Goal: Book appointment/travel/reservation

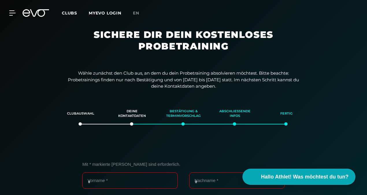
scroll to position [88, 0]
click at [13, 14] on icon at bounding box center [13, 12] width 8 height 5
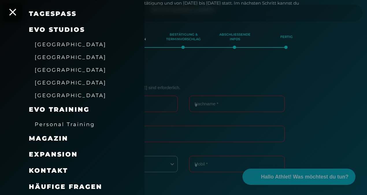
scroll to position [77, 0]
click at [76, 124] on span "Personal Training" at bounding box center [65, 124] width 60 height 6
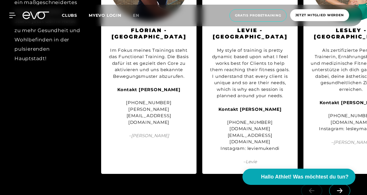
scroll to position [672, 0]
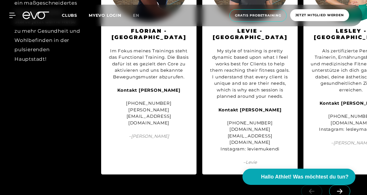
click at [340, 185] on span at bounding box center [339, 191] width 21 height 13
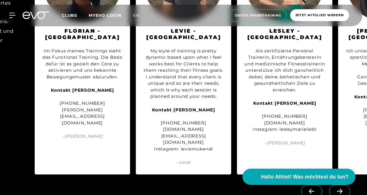
click at [340, 185] on span at bounding box center [339, 191] width 21 height 13
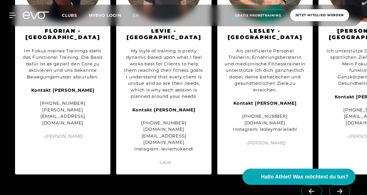
click at [340, 185] on span at bounding box center [339, 191] width 21 height 13
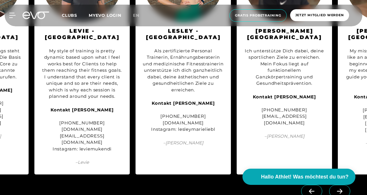
click at [340, 185] on span at bounding box center [339, 191] width 21 height 13
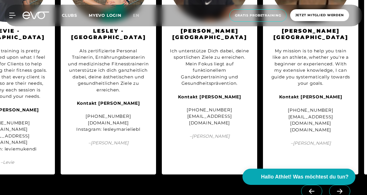
click at [340, 185] on span at bounding box center [339, 191] width 21 height 13
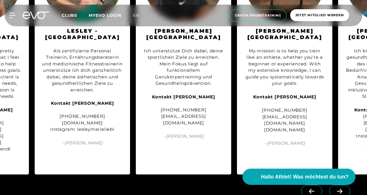
click at [340, 185] on span at bounding box center [339, 191] width 21 height 13
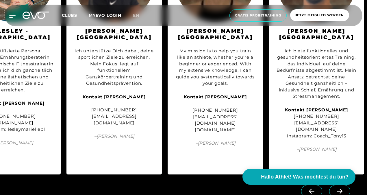
click at [340, 185] on span at bounding box center [339, 191] width 21 height 13
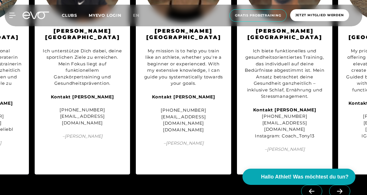
click at [340, 185] on span at bounding box center [339, 191] width 21 height 13
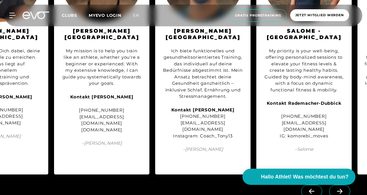
click at [340, 185] on span at bounding box center [339, 191] width 21 height 13
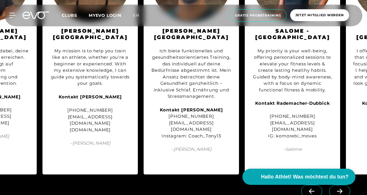
click at [340, 185] on span at bounding box center [339, 191] width 21 height 13
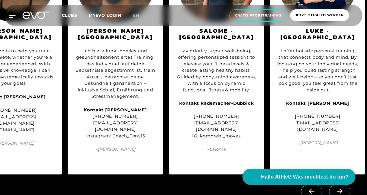
click at [340, 185] on span at bounding box center [339, 191] width 21 height 13
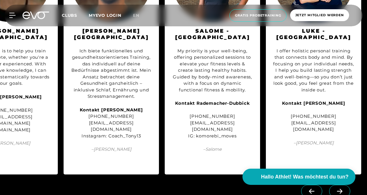
click at [340, 185] on link at bounding box center [340, 187] width 23 height 5
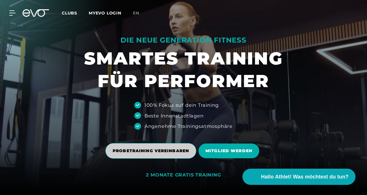
click at [169, 150] on span "PROBETRAINING VEREINBAREN" at bounding box center [151, 151] width 76 height 6
click at [167, 152] on span "PROBETRAINING VEREINBAREN" at bounding box center [151, 151] width 76 height 6
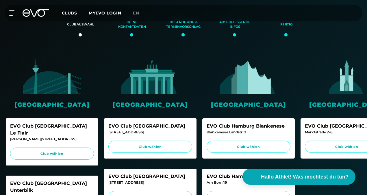
scroll to position [90, 0]
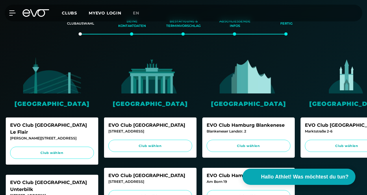
click at [255, 89] on img at bounding box center [249, 75] width 58 height 36
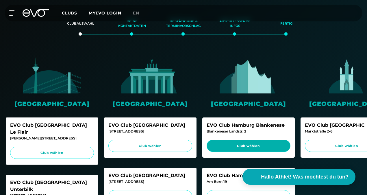
click at [252, 140] on span "Club wählen" at bounding box center [249, 146] width 84 height 12
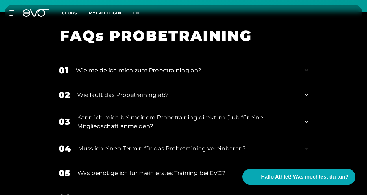
scroll to position [602, 0]
click at [308, 92] on icon at bounding box center [306, 94] width 3 height 7
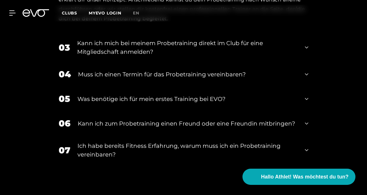
scroll to position [770, 0]
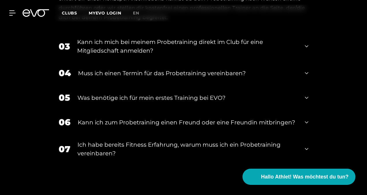
click at [306, 120] on icon at bounding box center [306, 122] width 3 height 7
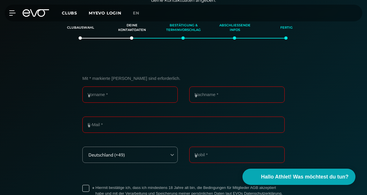
scroll to position [83, 0]
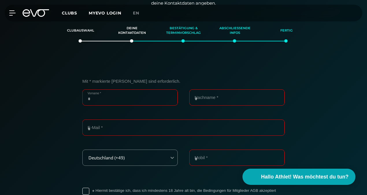
click at [145, 95] on input "Vorname *" at bounding box center [129, 97] width 95 height 16
type input "*******"
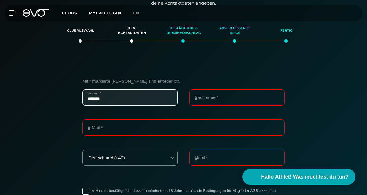
type input "********"
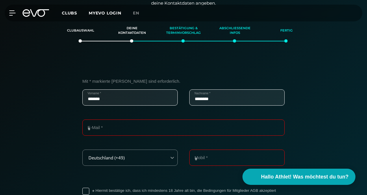
type input "**********"
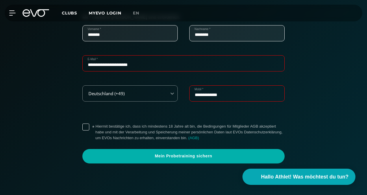
scroll to position [147, 0]
click at [95, 127] on label "* Hiermit bestätige ich, dass ich mindestens 18 Jahre alt bin, die Bedingungen …" at bounding box center [189, 131] width 189 height 17
click at [194, 139] on link "( AGB )" at bounding box center [193, 137] width 11 height 4
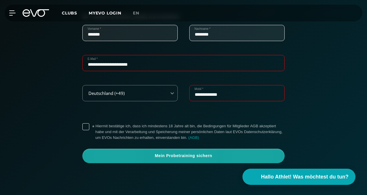
click at [185, 158] on span "Mein Probetraining sichern" at bounding box center [183, 156] width 188 height 6
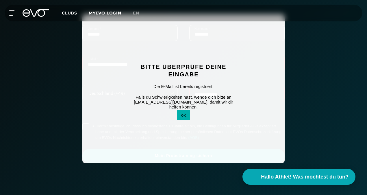
click at [189, 114] on button "ok" at bounding box center [183, 115] width 13 height 11
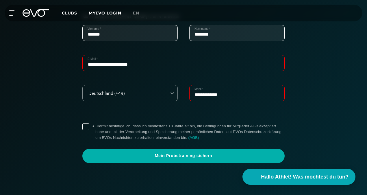
click at [146, 68] on input "**********" at bounding box center [183, 63] width 202 height 16
drag, startPoint x: 157, startPoint y: 67, endPoint x: 80, endPoint y: 42, distance: 80.2
click at [80, 42] on div "**********" at bounding box center [183, 88] width 216 height 149
click at [104, 65] on input "E-Mail *" at bounding box center [183, 63] width 202 height 16
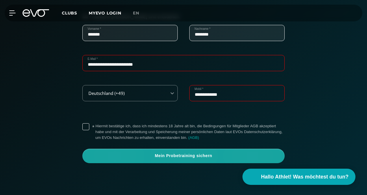
type input "**********"
click at [170, 155] on span "Mein Probetraining sichern" at bounding box center [183, 156] width 188 height 6
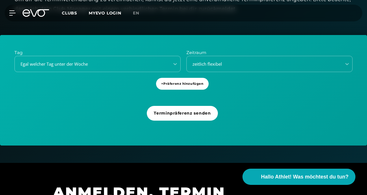
scroll to position [177, 0]
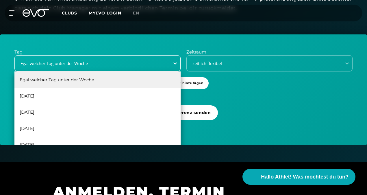
click at [172, 63] on div at bounding box center [175, 63] width 10 height 10
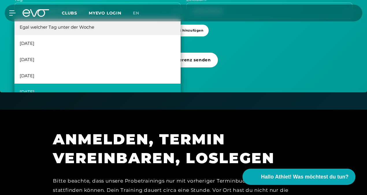
scroll to position [10, 0]
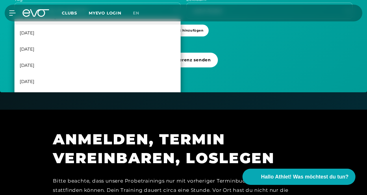
click at [241, 71] on div "Tag 6 results available. Use Up and Down to choose options, press Enter to sele…" at bounding box center [183, 37] width 367 height 110
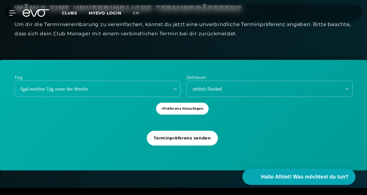
scroll to position [144, 0]
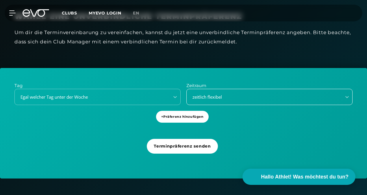
click at [271, 92] on div "zeitlich flexibel" at bounding box center [269, 97] width 166 height 16
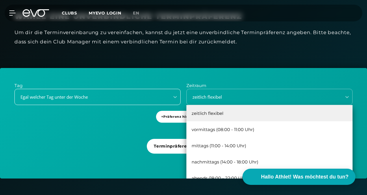
click at [114, 97] on div "Egal welcher Tag unter der Woche" at bounding box center [90, 97] width 150 height 7
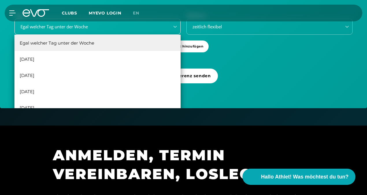
scroll to position [214, 0]
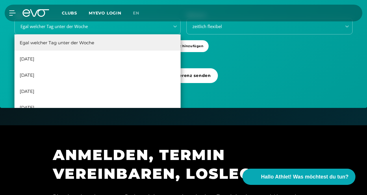
click at [77, 24] on div "MyEVO Login Über EVO Mitgliedschaften Probetraining TAGESPASS EVO Studios [GEOG…" at bounding box center [183, 13] width 367 height 26
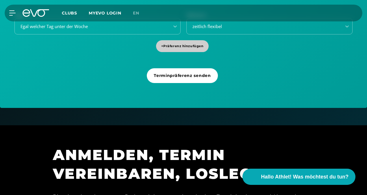
click at [191, 42] on span "+ Präferenz hinzufügen" at bounding box center [182, 46] width 53 height 12
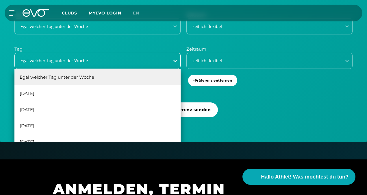
click at [175, 58] on icon at bounding box center [175, 61] width 6 height 6
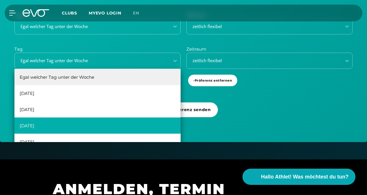
scroll to position [10, 0]
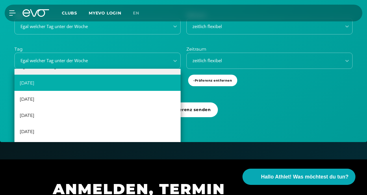
click at [35, 84] on div "[DATE]" at bounding box center [97, 83] width 166 height 16
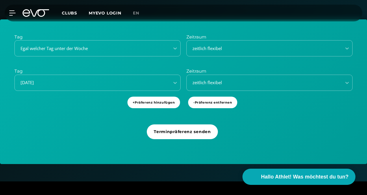
scroll to position [207, 0]
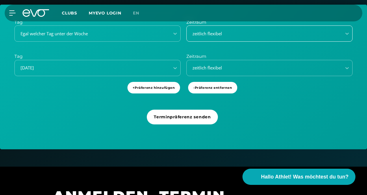
click at [247, 34] on div "zeitlich flexibel" at bounding box center [262, 33] width 150 height 7
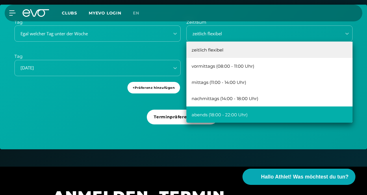
click at [239, 115] on div "abends (18:00 - 22:00 Uhr)" at bounding box center [269, 114] width 166 height 16
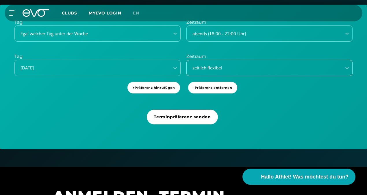
click at [211, 63] on div "zeitlich flexibel" at bounding box center [269, 68] width 166 height 16
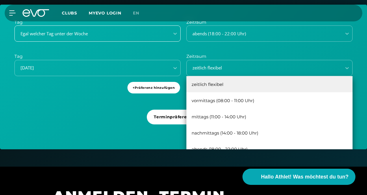
click at [133, 32] on div "Egal welcher Tag unter der Woche" at bounding box center [90, 33] width 150 height 7
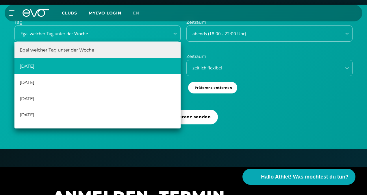
click at [96, 63] on div "[DATE]" at bounding box center [97, 66] width 166 height 16
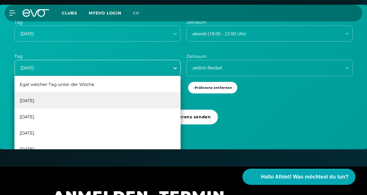
click at [172, 69] on div at bounding box center [175, 68] width 10 height 10
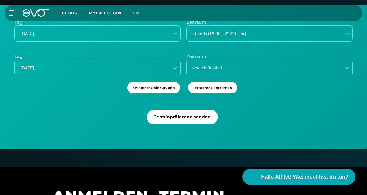
drag, startPoint x: 84, startPoint y: 136, endPoint x: 42, endPoint y: 110, distance: 49.2
click at [42, 110] on div "Tag [DATE] Zeitraum abends (18:00 - 22:00 Uhr) Tag [DATE] Zeitraum zeitlich fle…" at bounding box center [183, 77] width 367 height 145
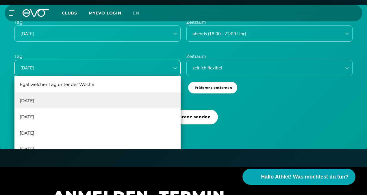
click at [75, 68] on div "[DATE]" at bounding box center [90, 67] width 150 height 7
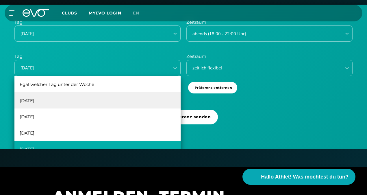
click at [45, 147] on div "[DATE]" at bounding box center [97, 149] width 166 height 16
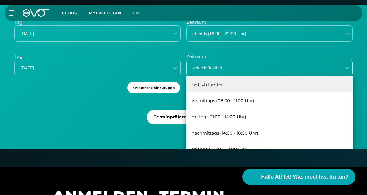
click at [230, 66] on div "zeitlich flexibel" at bounding box center [262, 67] width 150 height 7
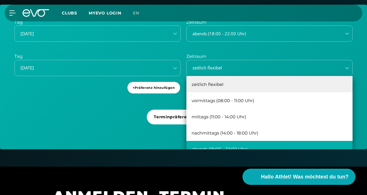
click at [227, 143] on div "abends (18:00 - 22:00 Uhr)" at bounding box center [269, 149] width 166 height 16
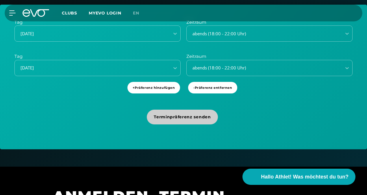
click at [184, 114] on span "Terminpräferenz senden" at bounding box center [182, 117] width 57 height 6
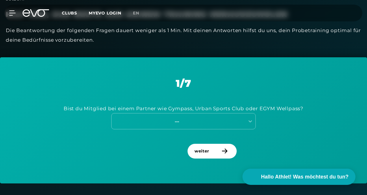
scroll to position [208, 0]
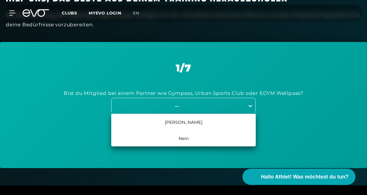
click at [249, 106] on icon at bounding box center [250, 106] width 6 height 6
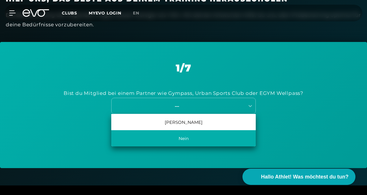
click at [187, 141] on div "Nein" at bounding box center [183, 138] width 145 height 16
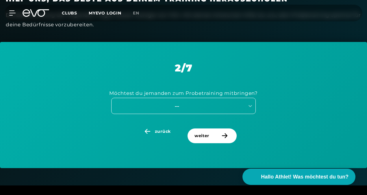
click at [218, 105] on div "---" at bounding box center [177, 106] width 130 height 7
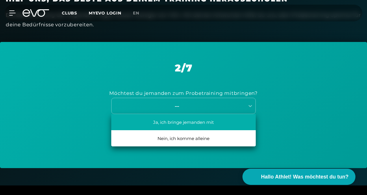
click at [201, 120] on div "Ja, ich bringe jemanden mit" at bounding box center [183, 122] width 145 height 16
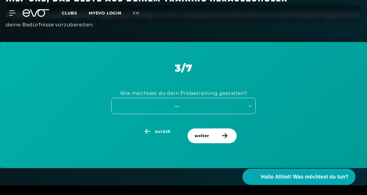
click at [204, 107] on div "---" at bounding box center [177, 106] width 130 height 7
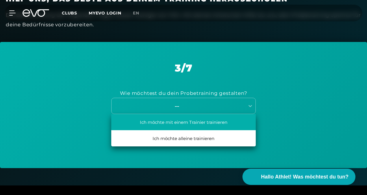
click at [202, 121] on div "Ich möchte mit einem Trainier trainieren" at bounding box center [183, 122] width 145 height 16
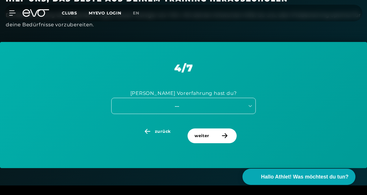
click at [204, 107] on div "---" at bounding box center [177, 106] width 130 height 7
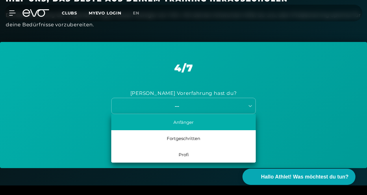
click at [191, 121] on div "Anfänger" at bounding box center [183, 122] width 145 height 16
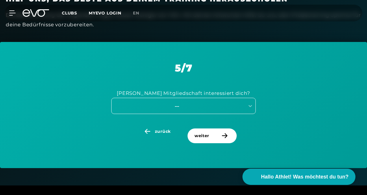
click at [216, 111] on div "---" at bounding box center [183, 106] width 145 height 16
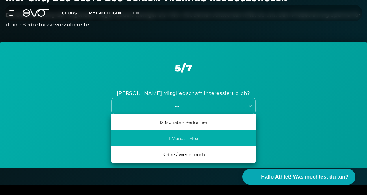
click at [206, 136] on div "1 Monat - Flex" at bounding box center [183, 138] width 145 height 16
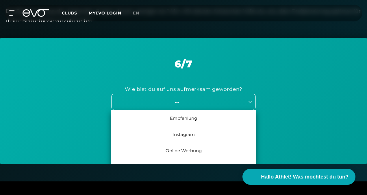
click at [201, 110] on div "7 results available. Use Up and Down to choose options, press Enter to select t…" at bounding box center [183, 102] width 145 height 16
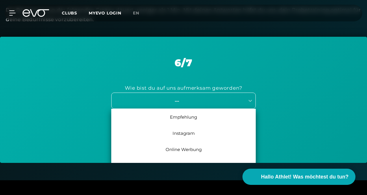
scroll to position [214, 0]
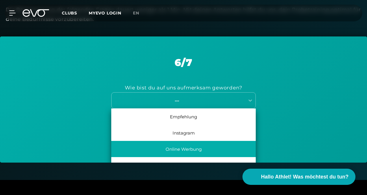
click at [193, 149] on div "Online Werbung" at bounding box center [183, 149] width 145 height 16
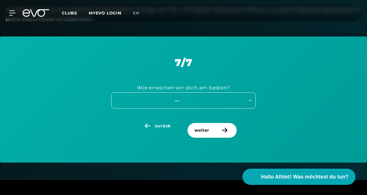
click at [214, 104] on div "---" at bounding box center [178, 101] width 133 height 8
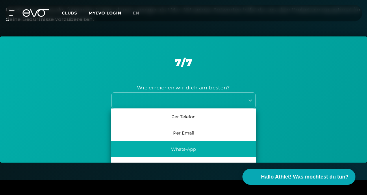
click at [201, 146] on div "Whats-App" at bounding box center [183, 149] width 145 height 16
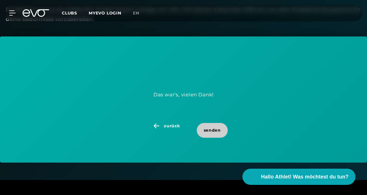
click at [211, 129] on span "senden" at bounding box center [212, 130] width 17 height 6
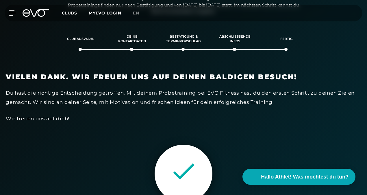
scroll to position [74, 0]
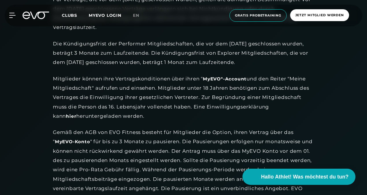
scroll to position [638, 0]
click at [293, 103] on div "Mitglieder können ihre Vertragskonditionen über ihren " MyEVO"-Account und den …" at bounding box center [183, 97] width 260 height 47
click at [76, 113] on link "hier" at bounding box center [71, 116] width 10 height 6
